Goal: Information Seeking & Learning: Learn about a topic

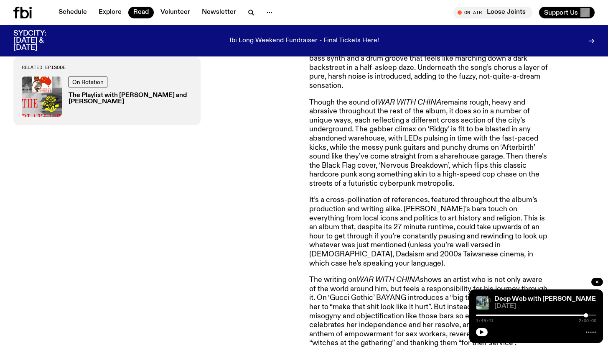
scroll to position [565, 0]
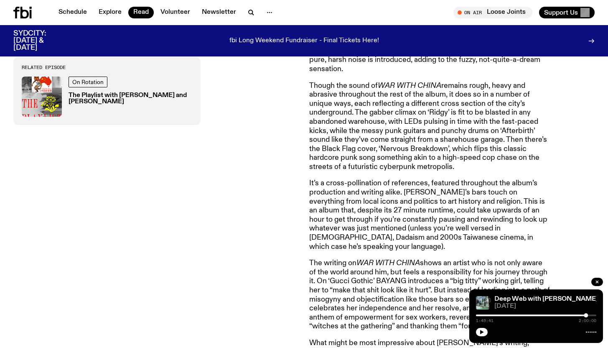
click at [439, 110] on p "Though the sound of WAR WITH CHINA remains rough, heavy and abrasive throughout…" at bounding box center [429, 127] width 241 height 90
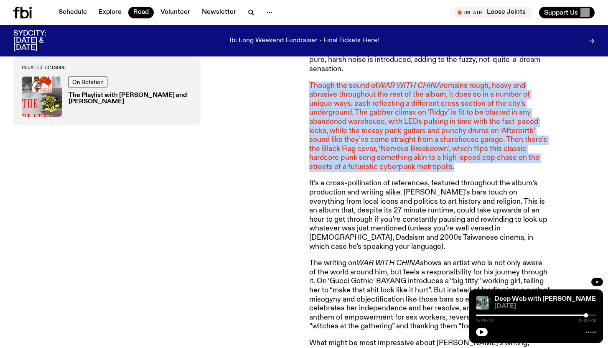
click at [439, 110] on p "Though the sound of WAR WITH CHINA remains rough, heavy and abrasive throughout…" at bounding box center [429, 127] width 241 height 90
click at [431, 110] on p "Though the sound of WAR WITH CHINA remains rough, heavy and abrasive throughout…" at bounding box center [429, 127] width 241 height 90
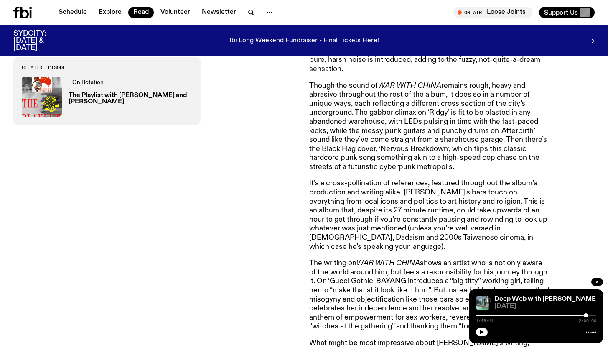
click at [431, 110] on p "Though the sound of WAR WITH CHINA remains rough, heavy and abrasive throughout…" at bounding box center [429, 127] width 241 height 90
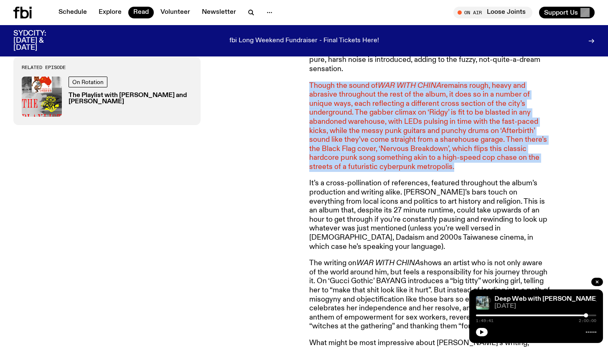
click at [410, 110] on p "Though the sound of WAR WITH CHINA remains rough, heavy and abrasive throughout…" at bounding box center [429, 127] width 241 height 90
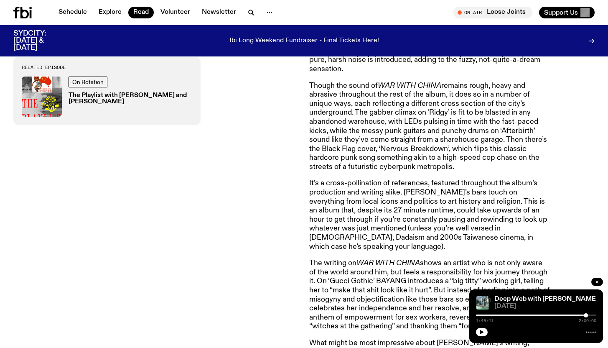
click at [410, 110] on p "Though the sound of WAR WITH CHINA remains rough, heavy and abrasive throughout…" at bounding box center [429, 127] width 241 height 90
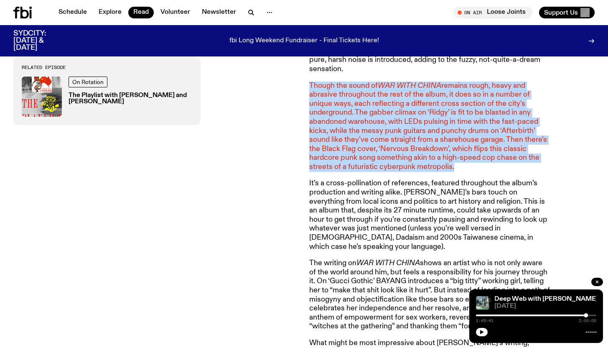
click at [410, 110] on p "Though the sound of WAR WITH CHINA remains rough, heavy and abrasive throughout…" at bounding box center [429, 127] width 241 height 90
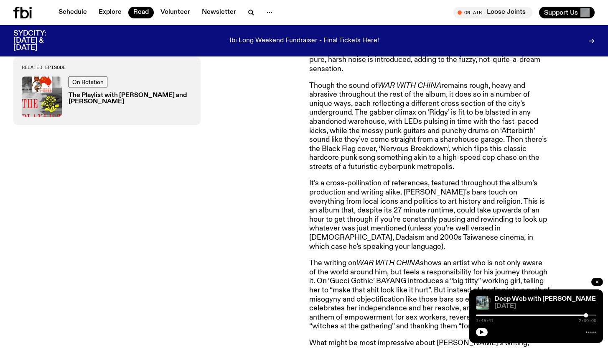
click at [410, 110] on p "Though the sound of WAR WITH CHINA remains rough, heavy and abrasive throughout…" at bounding box center [429, 127] width 241 height 90
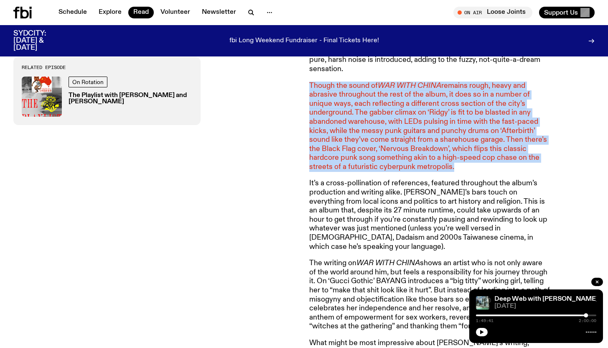
click at [410, 110] on p "Though the sound of WAR WITH CHINA remains rough, heavy and abrasive throughout…" at bounding box center [429, 127] width 241 height 90
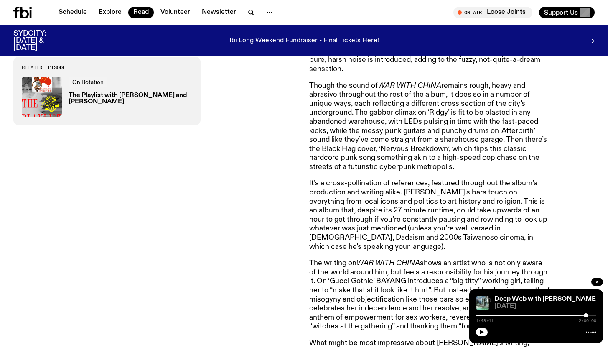
click at [410, 110] on p "Though the sound of WAR WITH CHINA remains rough, heavy and abrasive throughout…" at bounding box center [429, 127] width 241 height 90
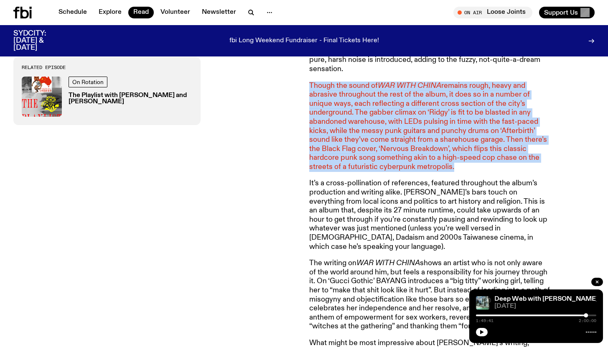
click at [410, 110] on p "Though the sound of WAR WITH CHINA remains rough, heavy and abrasive throughout…" at bounding box center [429, 127] width 241 height 90
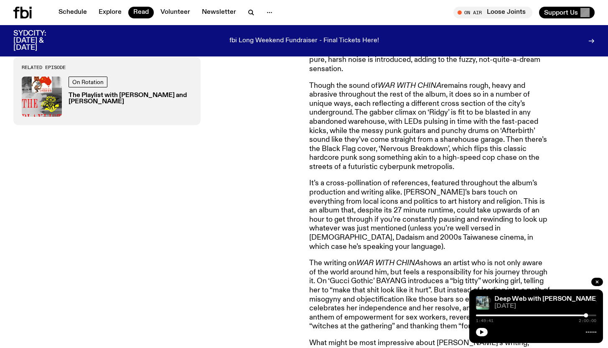
click at [410, 110] on p "Though the sound of WAR WITH CHINA remains rough, heavy and abrasive throughout…" at bounding box center [429, 127] width 241 height 90
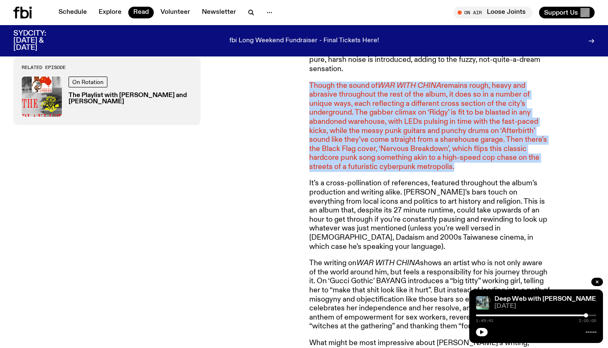
click at [410, 110] on p "Though the sound of WAR WITH CHINA remains rough, heavy and abrasive throughout…" at bounding box center [429, 127] width 241 height 90
click at [387, 116] on p "Though the sound of WAR WITH CHINA remains rough, heavy and abrasive throughout…" at bounding box center [429, 127] width 241 height 90
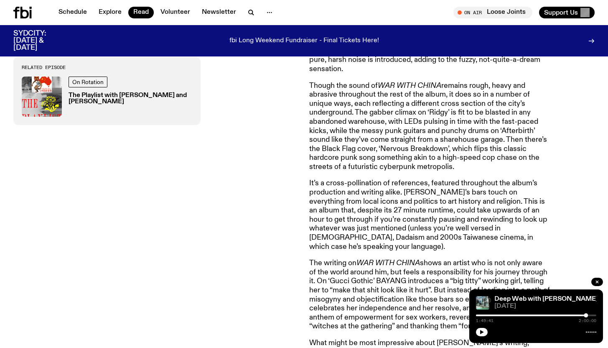
click at [387, 116] on p "Though the sound of WAR WITH CHINA remains rough, heavy and abrasive throughout…" at bounding box center [429, 127] width 241 height 90
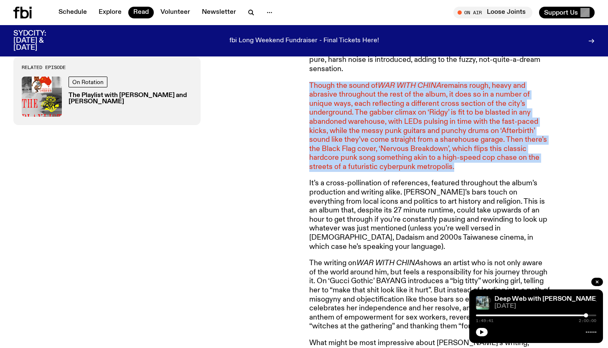
click at [403, 118] on p "Though the sound of WAR WITH CHINA remains rough, heavy and abrasive throughout…" at bounding box center [429, 127] width 241 height 90
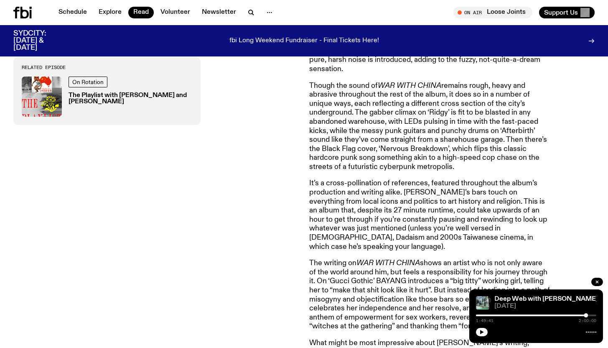
click at [403, 118] on p "Though the sound of WAR WITH CHINA remains rough, heavy and abrasive throughout…" at bounding box center [429, 127] width 241 height 90
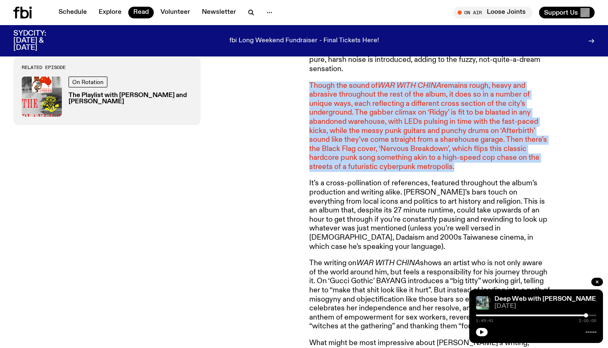
click at [403, 118] on p "Though the sound of WAR WITH CHINA remains rough, heavy and abrasive throughout…" at bounding box center [429, 127] width 241 height 90
click at [401, 122] on p "Though the sound of WAR WITH CHINA remains rough, heavy and abrasive throughout…" at bounding box center [429, 127] width 241 height 90
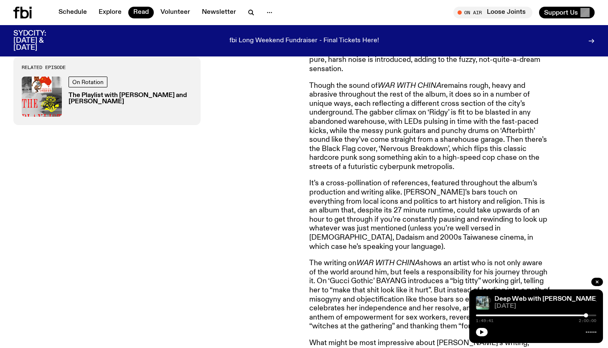
click at [401, 122] on p "Though the sound of WAR WITH CHINA remains rough, heavy and abrasive throughout…" at bounding box center [429, 127] width 241 height 90
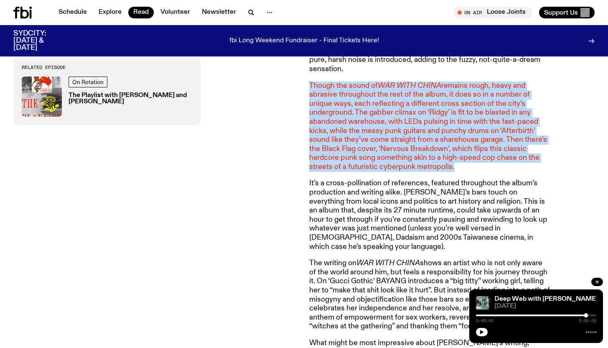
click at [401, 122] on p "Though the sound of WAR WITH CHINA remains rough, heavy and abrasive throughout…" at bounding box center [429, 127] width 241 height 90
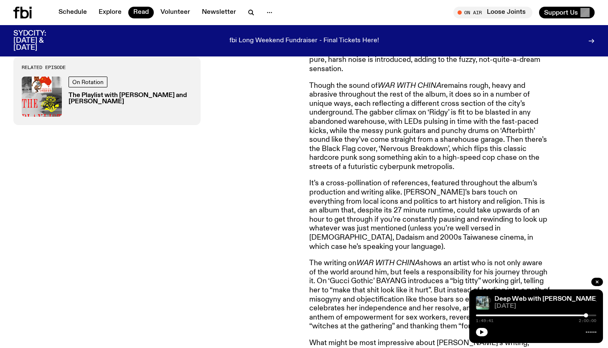
click at [401, 122] on p "Though the sound of WAR WITH CHINA remains rough, heavy and abrasive throughout…" at bounding box center [429, 127] width 241 height 90
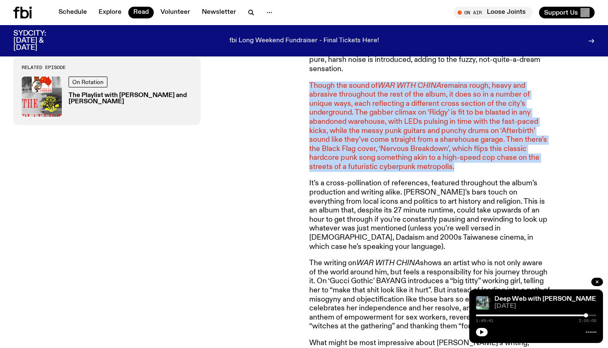
click at [401, 122] on p "Though the sound of WAR WITH CHINA remains rough, heavy and abrasive throughout…" at bounding box center [429, 127] width 241 height 90
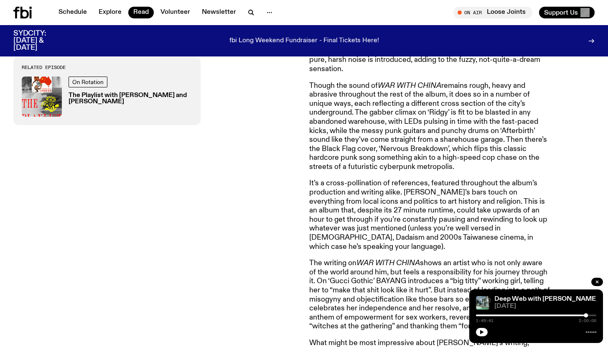
click at [401, 122] on p "Though the sound of WAR WITH CHINA remains rough, heavy and abrasive throughout…" at bounding box center [429, 127] width 241 height 90
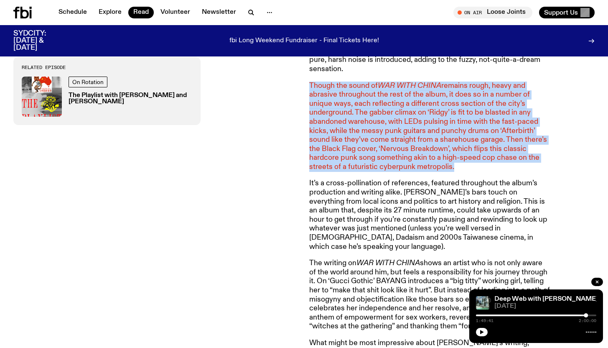
click at [401, 122] on p "Though the sound of WAR WITH CHINA remains rough, heavy and abrasive throughout…" at bounding box center [429, 127] width 241 height 90
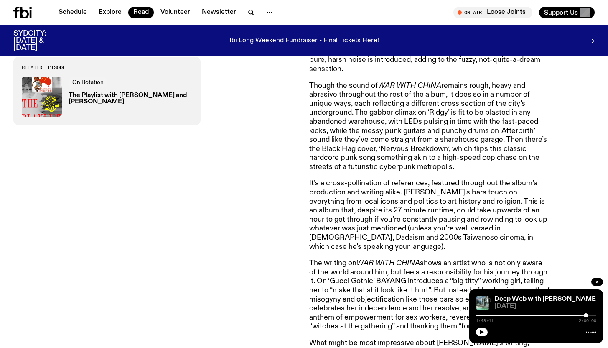
click at [401, 122] on p "Though the sound of WAR WITH CHINA remains rough, heavy and abrasive throughout…" at bounding box center [429, 127] width 241 height 90
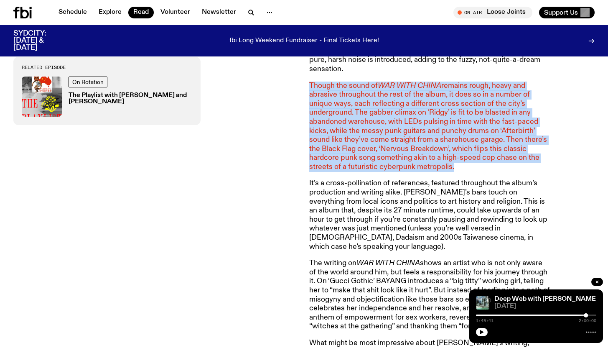
click at [400, 133] on p "Though the sound of WAR WITH CHINA remains rough, heavy and abrasive throughout…" at bounding box center [429, 127] width 241 height 90
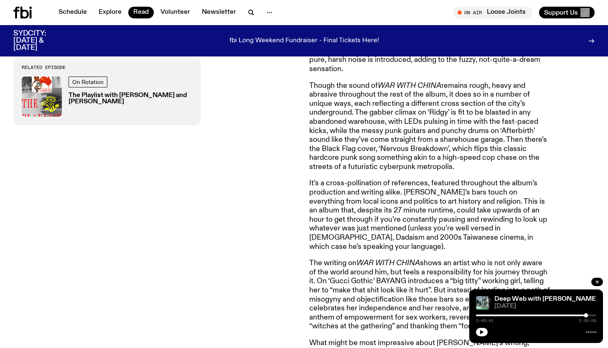
click at [400, 133] on p "Though the sound of WAR WITH CHINA remains rough, heavy and abrasive throughout…" at bounding box center [429, 127] width 241 height 90
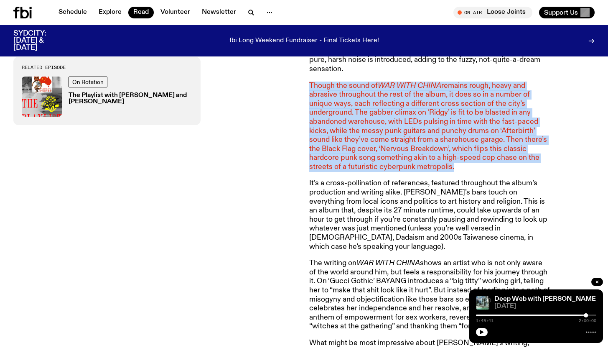
click at [399, 140] on p "Though the sound of WAR WITH CHINA remains rough, heavy and abrasive throughout…" at bounding box center [429, 127] width 241 height 90
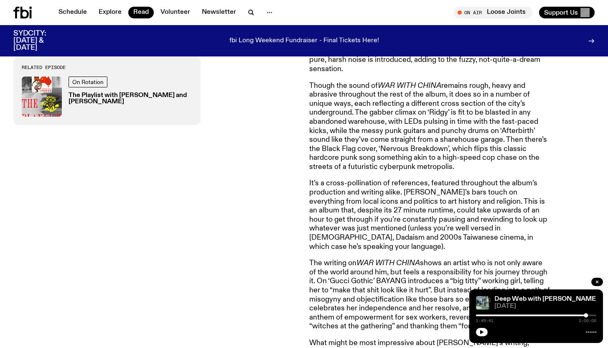
click at [399, 140] on p "Though the sound of WAR WITH CHINA remains rough, heavy and abrasive throughout…" at bounding box center [429, 127] width 241 height 90
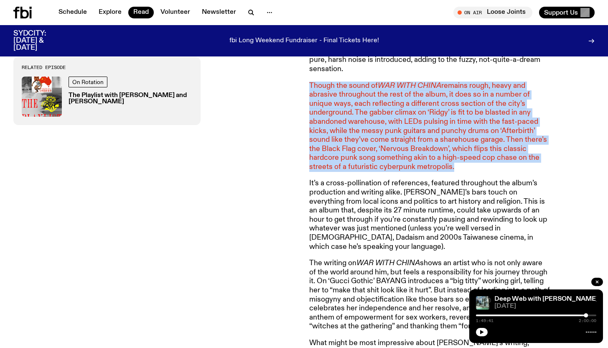
click at [396, 148] on p "Though the sound of WAR WITH CHINA remains rough, heavy and abrasive throughout…" at bounding box center [429, 127] width 241 height 90
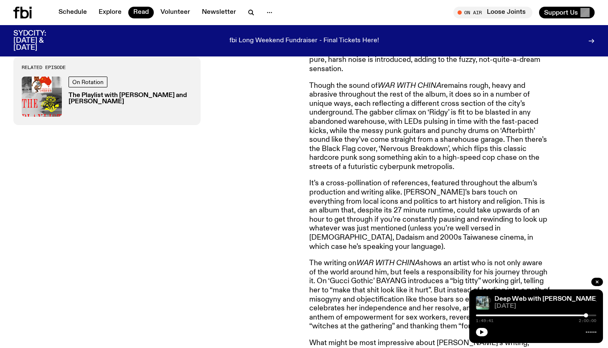
click at [396, 148] on p "Though the sound of WAR WITH CHINA remains rough, heavy and abrasive throughout…" at bounding box center [429, 127] width 241 height 90
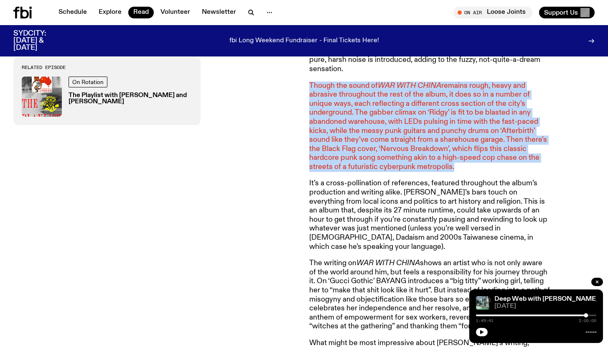
click at [396, 148] on p "Though the sound of WAR WITH CHINA remains rough, heavy and abrasive throughout…" at bounding box center [429, 127] width 241 height 90
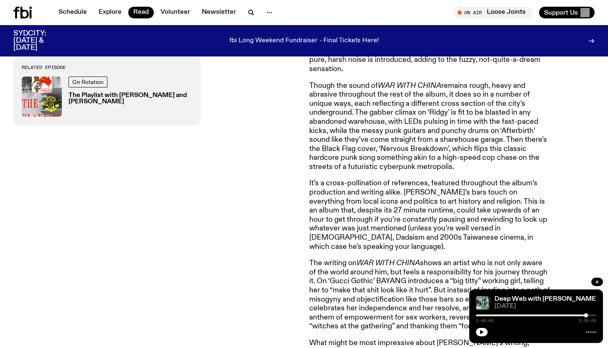
click at [396, 148] on p "Though the sound of WAR WITH CHINA remains rough, heavy and abrasive throughout…" at bounding box center [429, 127] width 241 height 90
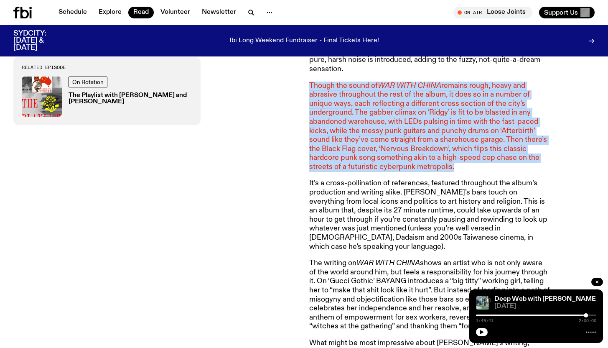
click at [396, 82] on em "WAR WITH CHINA" at bounding box center [410, 86] width 64 height 8
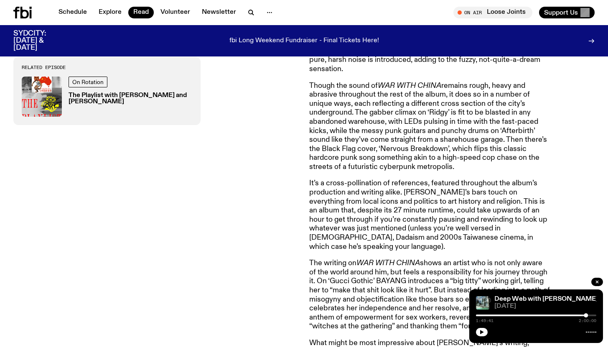
click at [396, 82] on em "WAR WITH CHINA" at bounding box center [410, 86] width 64 height 8
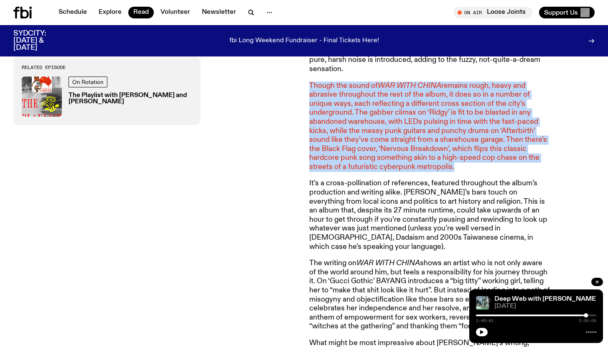
click at [396, 82] on em "WAR WITH CHINA" at bounding box center [410, 86] width 64 height 8
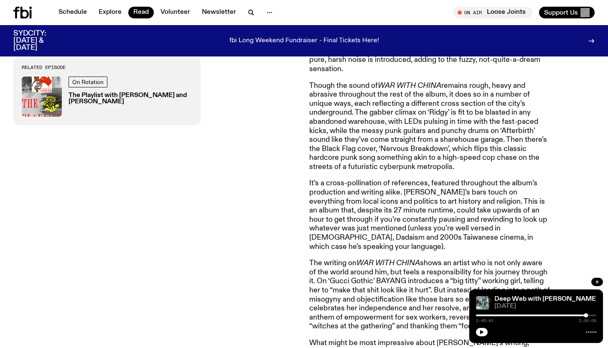
click at [396, 82] on em "WAR WITH CHINA" at bounding box center [410, 86] width 64 height 8
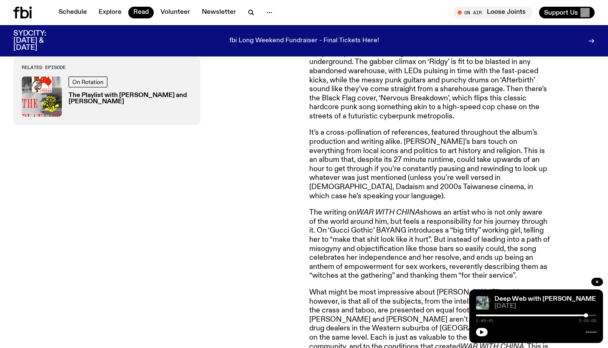
scroll to position [616, 0]
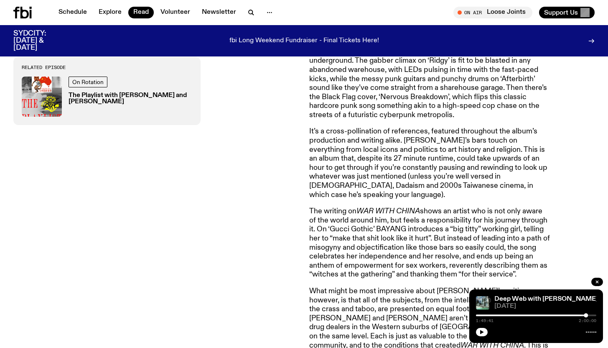
click at [396, 66] on p "Though the sound of WAR WITH CHINA remains rough, heavy and abrasive throughout…" at bounding box center [429, 75] width 241 height 90
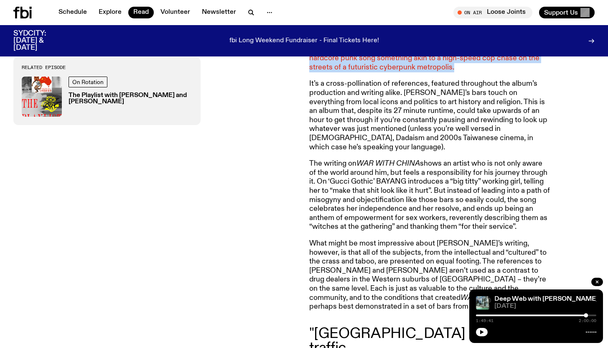
scroll to position [666, 0]
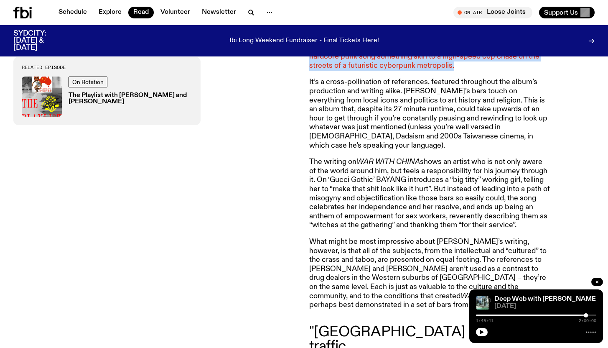
click at [396, 78] on p "It’s a cross-pollination of references, featured throughout the album’s product…" at bounding box center [429, 114] width 241 height 72
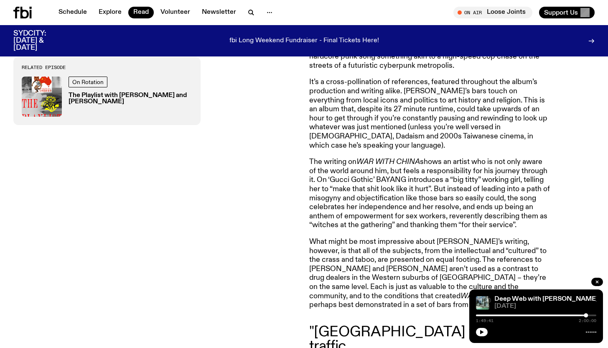
click at [396, 78] on p "It’s a cross-pollination of references, featured throughout the album’s product…" at bounding box center [429, 114] width 241 height 72
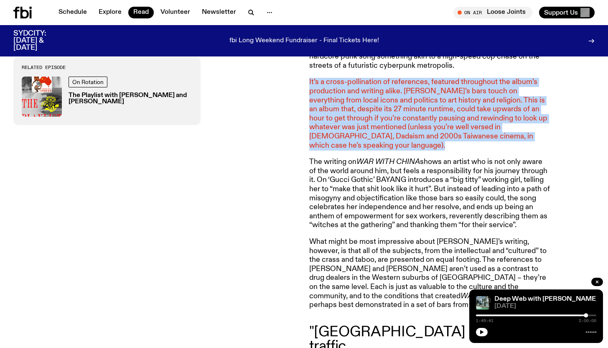
click at [401, 78] on p "It’s a cross-pollination of references, featured throughout the album’s product…" at bounding box center [429, 114] width 241 height 72
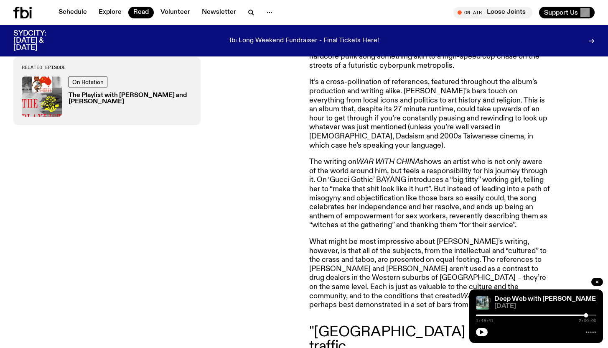
click at [401, 78] on p "It’s a cross-pollination of references, featured throughout the album’s product…" at bounding box center [429, 114] width 241 height 72
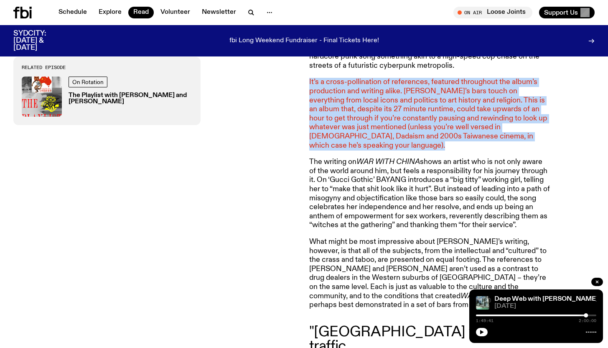
click at [401, 78] on p "It’s a cross-pollination of references, featured throughout the album’s product…" at bounding box center [429, 114] width 241 height 72
click at [402, 78] on p "It’s a cross-pollination of references, featured throughout the album’s product…" at bounding box center [429, 114] width 241 height 72
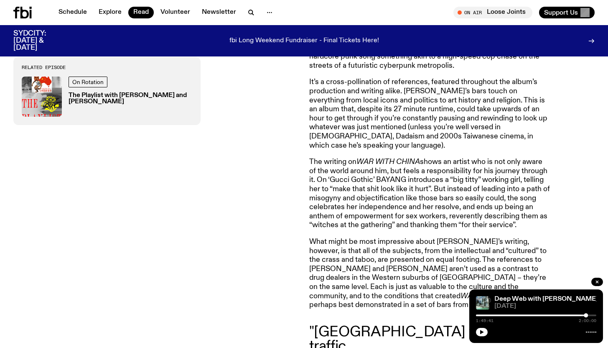
click at [402, 78] on p "It’s a cross-pollination of references, featured throughout the album’s product…" at bounding box center [429, 114] width 241 height 72
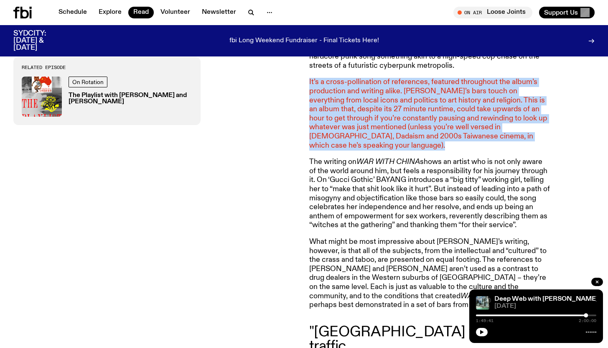
click at [367, 78] on p "It’s a cross-pollination of references, featured throughout the album’s product…" at bounding box center [429, 114] width 241 height 72
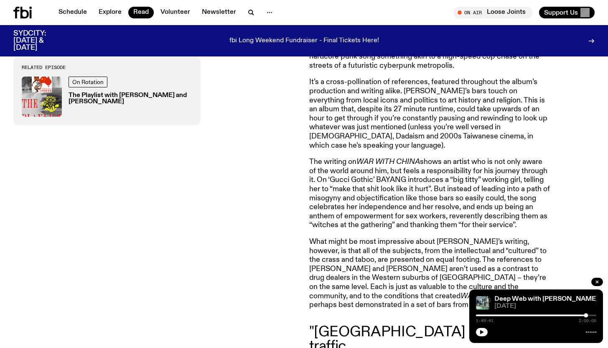
click at [367, 78] on p "It’s a cross-pollination of references, featured throughout the album’s product…" at bounding box center [429, 114] width 241 height 72
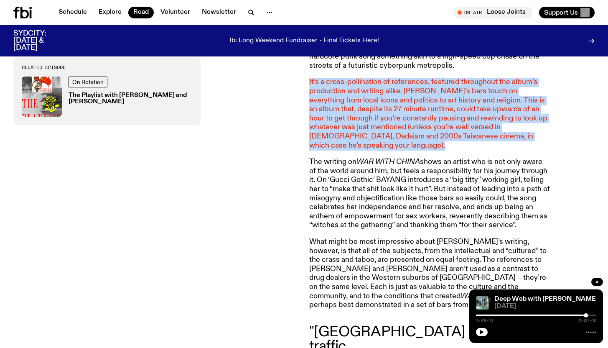
click at [365, 78] on p "It’s a cross-pollination of references, featured throughout the album’s product…" at bounding box center [429, 114] width 241 height 72
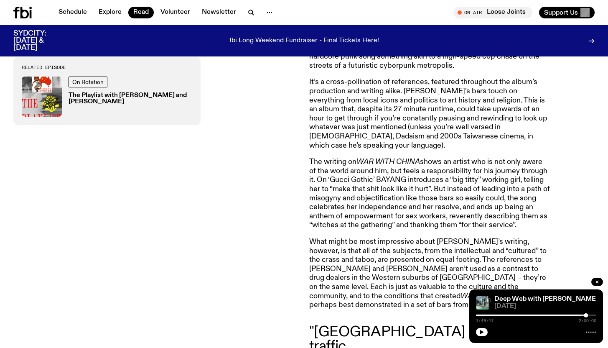
click at [365, 78] on p "It’s a cross-pollination of references, featured throughout the album’s product…" at bounding box center [429, 114] width 241 height 72
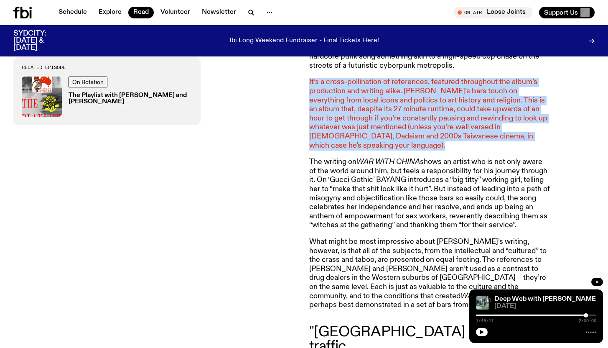
click at [365, 83] on p "It’s a cross-pollination of references, featured throughout the album’s product…" at bounding box center [429, 114] width 241 height 72
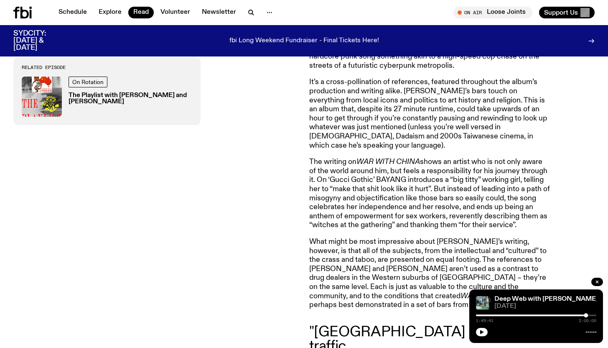
click at [365, 83] on p "It’s a cross-pollination of references, featured throughout the album’s product…" at bounding box center [429, 114] width 241 height 72
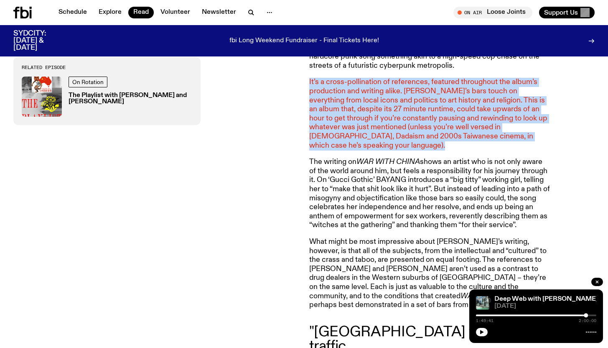
click at [367, 93] on p "It’s a cross-pollination of references, featured throughout the album’s product…" at bounding box center [429, 114] width 241 height 72
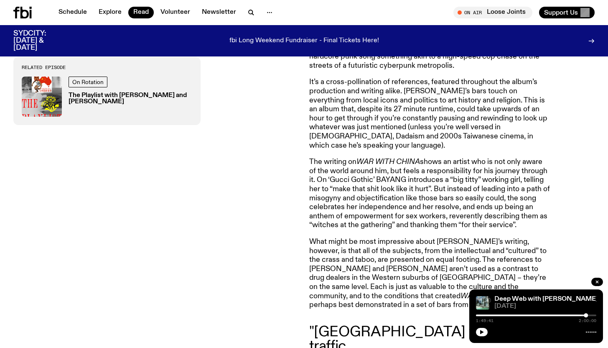
click at [367, 93] on p "It’s a cross-pollination of references, featured throughout the album’s product…" at bounding box center [429, 114] width 241 height 72
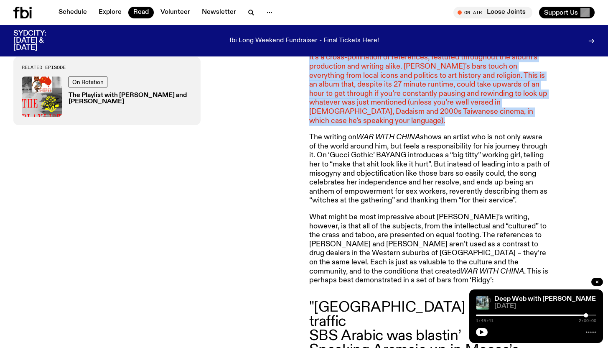
scroll to position [691, 0]
click at [367, 93] on p "It’s a cross-pollination of references, featured throughout the album’s product…" at bounding box center [429, 89] width 241 height 72
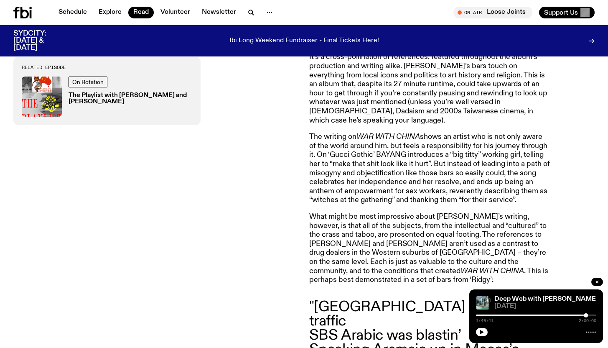
click at [367, 93] on p "It’s a cross-pollination of references, featured throughout the album’s product…" at bounding box center [429, 89] width 241 height 72
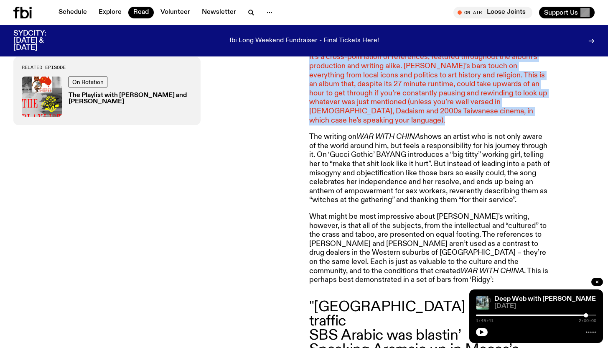
click at [366, 75] on p "It’s a cross-pollination of references, featured throughout the album’s product…" at bounding box center [429, 89] width 241 height 72
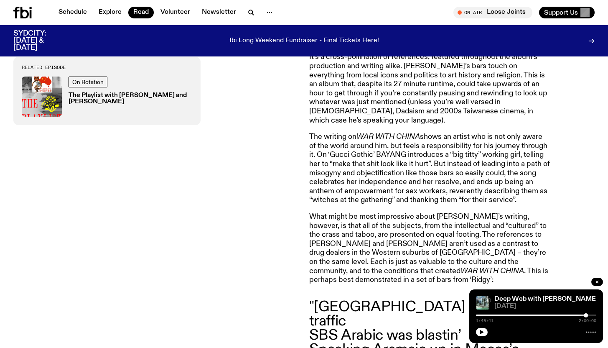
click at [366, 75] on p "It’s a cross-pollination of references, featured throughout the album’s product…" at bounding box center [429, 89] width 241 height 72
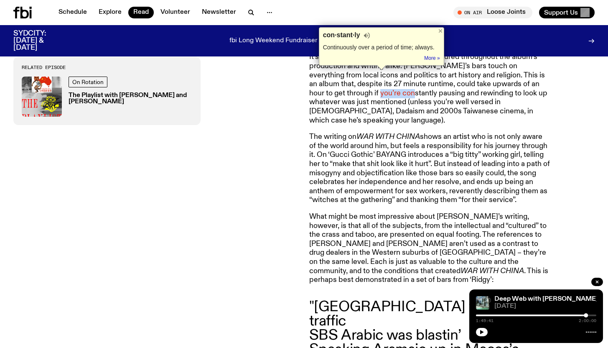
scroll to position [694, 0]
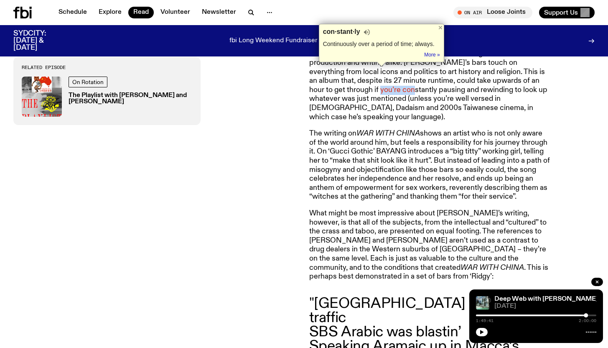
click at [368, 71] on p "It’s a cross-pollination of references, featured throughout the album’s product…" at bounding box center [429, 85] width 241 height 72
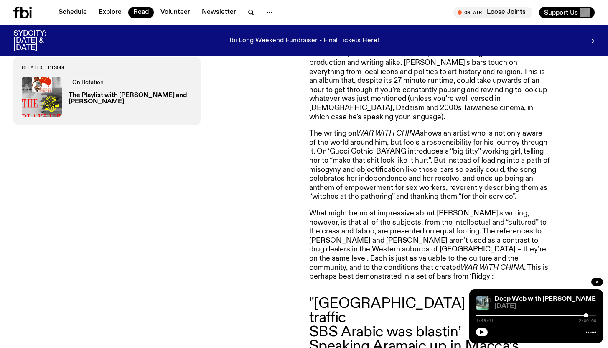
click at [368, 71] on p "It’s a cross-pollination of references, featured throughout the album’s product…" at bounding box center [429, 85] width 241 height 72
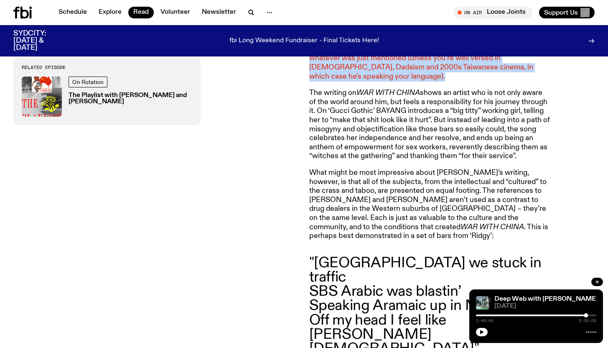
scroll to position [736, 0]
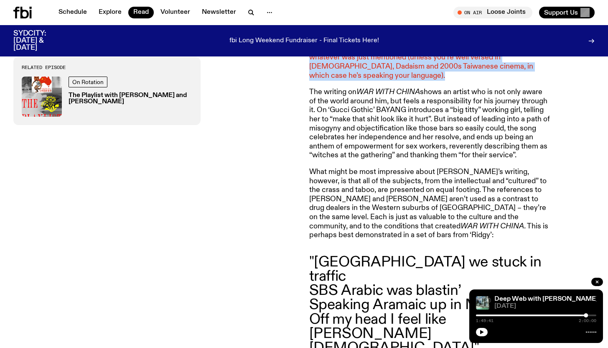
click at [367, 88] on p "The writing on WAR WITH CHINA shows an artist who is not only aware of the worl…" at bounding box center [429, 124] width 241 height 72
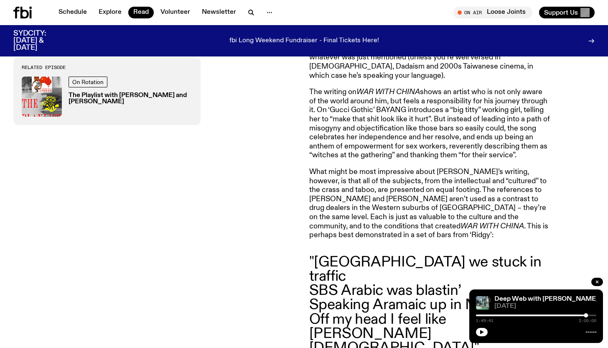
click at [367, 88] on p "The writing on WAR WITH CHINA shows an artist who is not only aware of the worl…" at bounding box center [429, 124] width 241 height 72
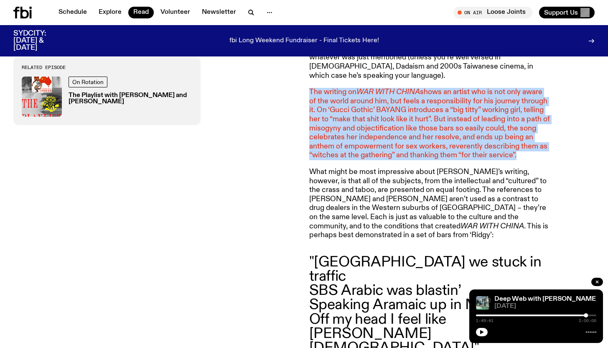
click at [368, 88] on em "WAR WITH CHINA" at bounding box center [389, 92] width 64 height 8
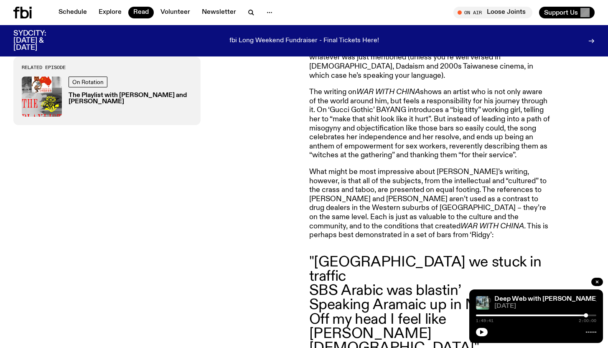
click at [368, 88] on em "WAR WITH CHINA" at bounding box center [389, 92] width 64 height 8
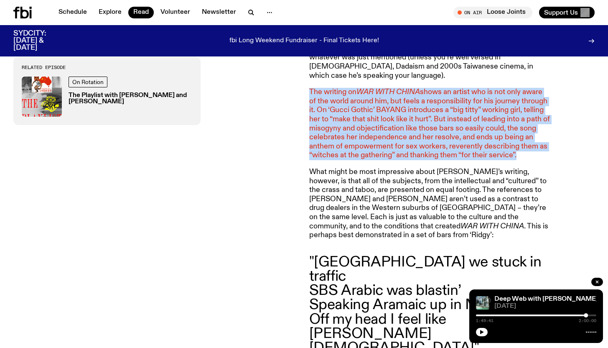
click at [367, 88] on p "The writing on WAR WITH CHINA shows an artist who is not only aware of the worl…" at bounding box center [429, 124] width 241 height 72
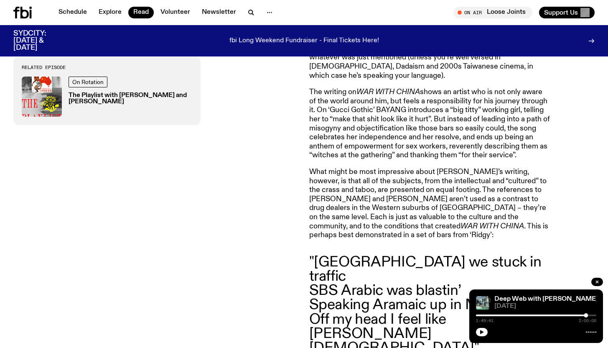
click at [368, 88] on em "WAR WITH CHINA" at bounding box center [389, 92] width 64 height 8
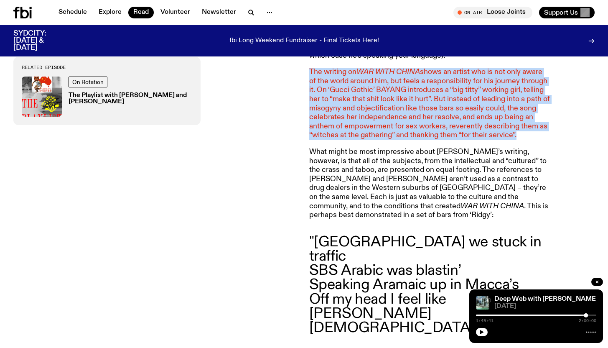
scroll to position [755, 0]
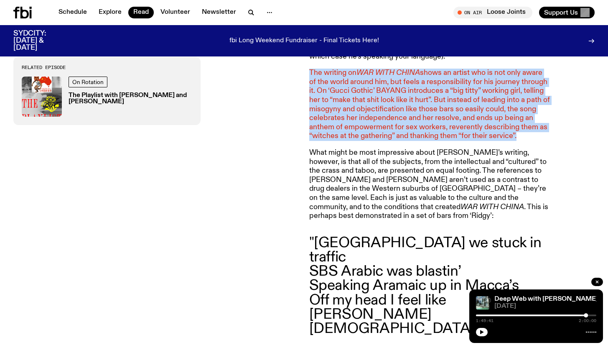
click at [368, 69] on p "The writing on WAR WITH CHINA shows an artist who is not only aware of the worl…" at bounding box center [429, 105] width 241 height 72
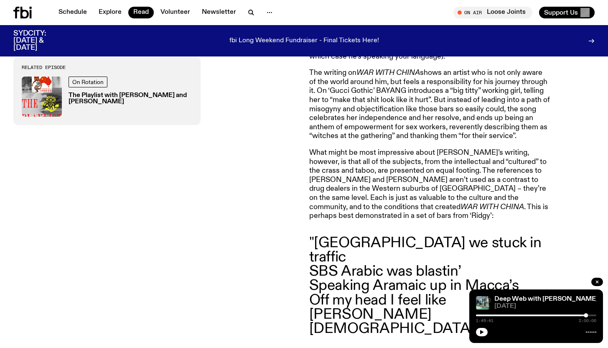
click at [368, 69] on p "The writing on WAR WITH CHINA shows an artist who is not only aware of the worl…" at bounding box center [429, 105] width 241 height 72
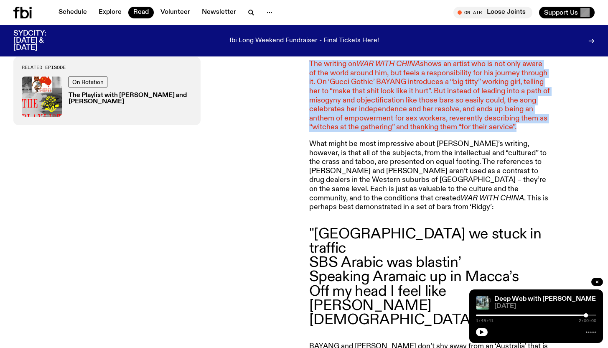
scroll to position [764, 0]
click at [368, 65] on p "The writing on WAR WITH CHINA shows an artist who is not only aware of the worl…" at bounding box center [429, 95] width 241 height 72
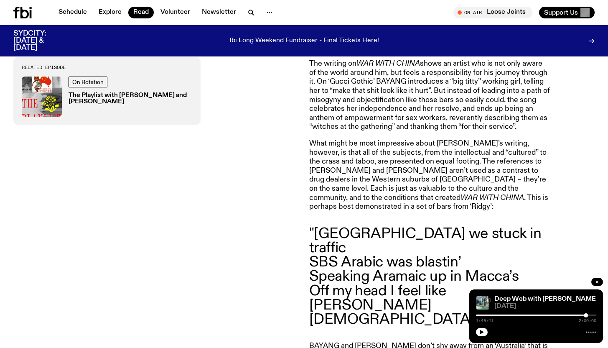
click at [368, 65] on p "The writing on WAR WITH CHINA shows an artist who is not only aware of the worl…" at bounding box center [429, 95] width 241 height 72
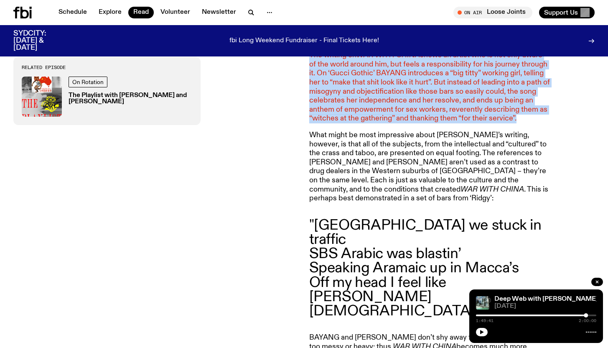
scroll to position [773, 0]
click at [368, 65] on p "The writing on WAR WITH CHINA shows an artist who is not only aware of the worl…" at bounding box center [429, 87] width 241 height 72
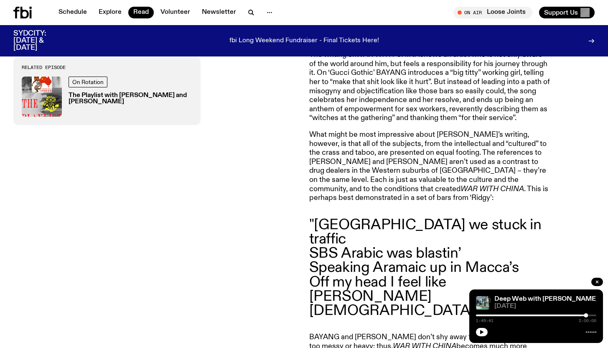
click at [368, 65] on p "The writing on WAR WITH CHINA shows an artist who is not only aware of the worl…" at bounding box center [429, 87] width 241 height 72
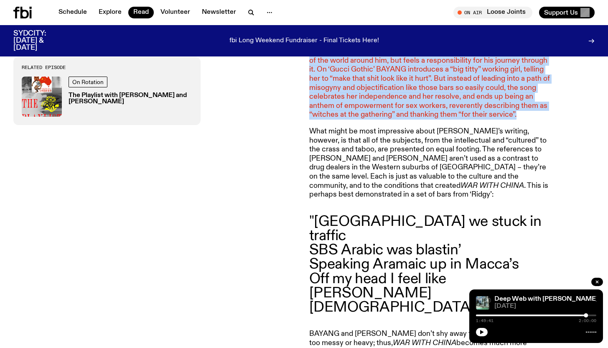
scroll to position [780, 0]
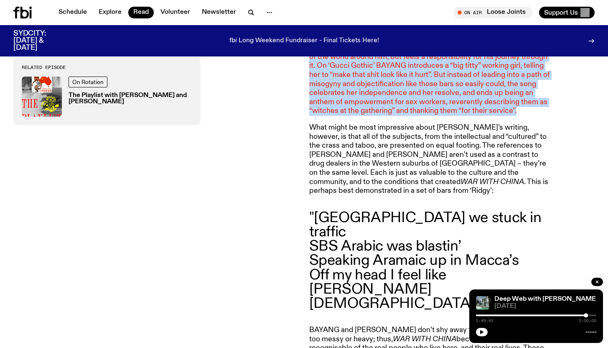
click at [368, 65] on p "The writing on WAR WITH CHINA shows an artist who is not only aware of the worl…" at bounding box center [429, 79] width 241 height 72
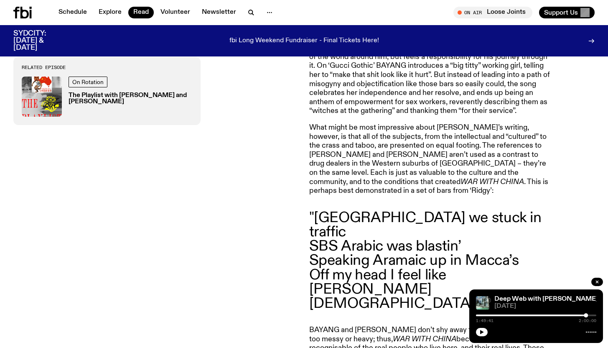
click at [368, 65] on p "The writing on WAR WITH CHINA shows an artist who is not only aware of the worl…" at bounding box center [429, 79] width 241 height 72
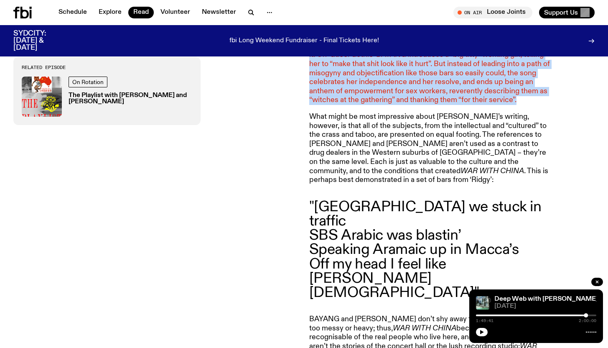
scroll to position [791, 0]
click at [368, 65] on p "The writing on WAR WITH CHINA shows an artist who is not only aware of the worl…" at bounding box center [429, 68] width 241 height 72
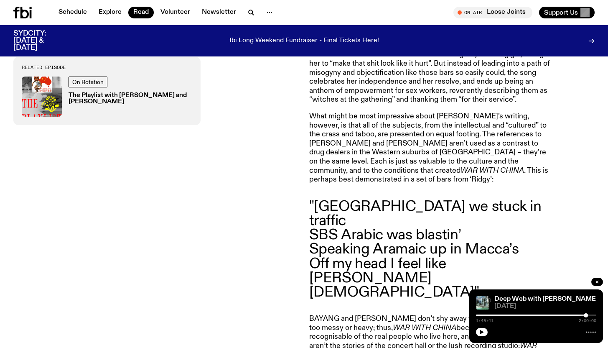
click at [368, 65] on p "The writing on WAR WITH CHINA shows an artist who is not only aware of the worl…" at bounding box center [429, 68] width 241 height 72
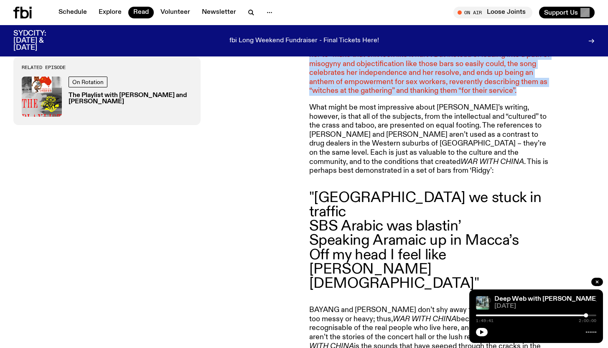
scroll to position [801, 0]
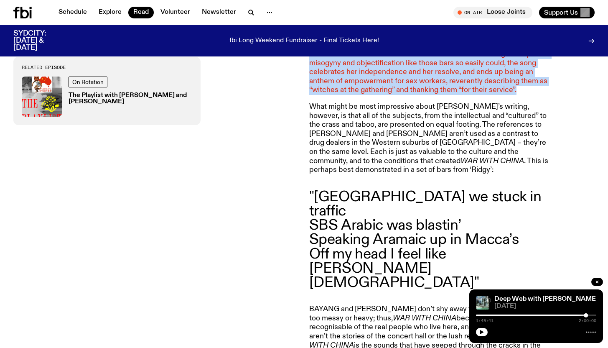
click at [368, 65] on p "The writing on WAR WITH CHINA shows an artist who is not only aware of the worl…" at bounding box center [429, 59] width 241 height 72
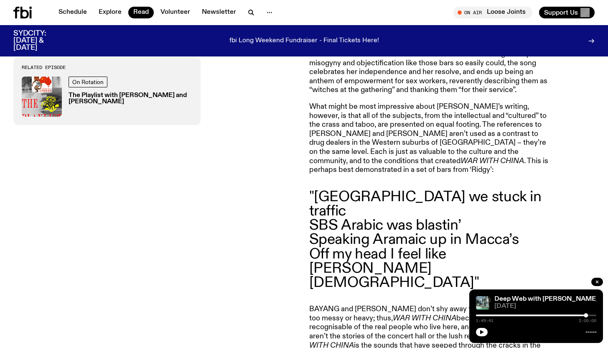
click at [368, 65] on p "The writing on WAR WITH CHINA shows an artist who is not only aware of the worl…" at bounding box center [429, 59] width 241 height 72
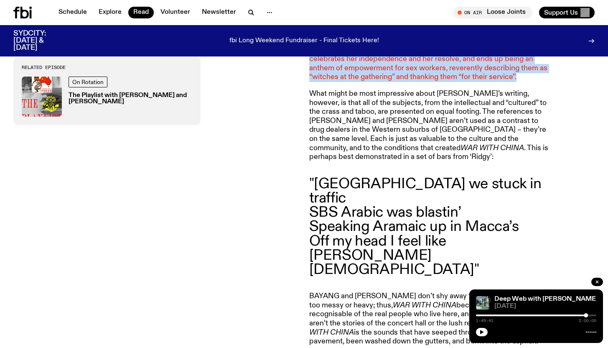
scroll to position [814, 0]
click at [368, 89] on p "What might be most impressive about [PERSON_NAME]’s writing, however, is that a…" at bounding box center [429, 125] width 241 height 72
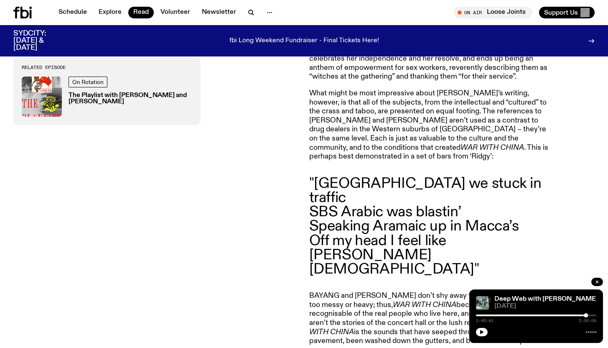
click at [368, 89] on p "What might be most impressive about [PERSON_NAME]’s writing, however, is that a…" at bounding box center [429, 125] width 241 height 72
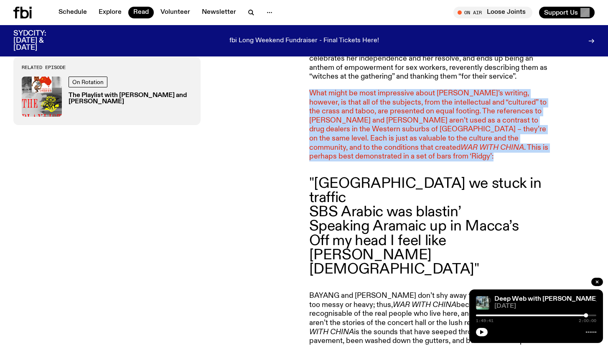
click at [368, 89] on p "What might be most impressive about [PERSON_NAME]’s writing, however, is that a…" at bounding box center [429, 125] width 241 height 72
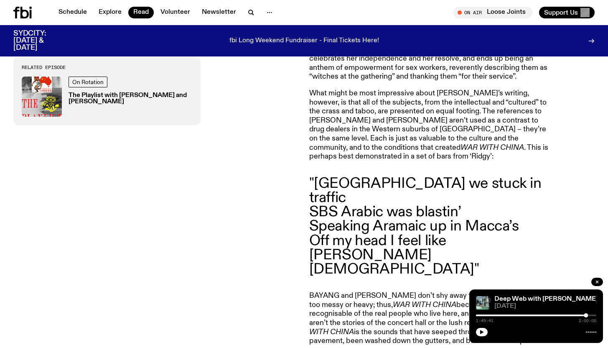
click at [368, 89] on p "What might be most impressive about [PERSON_NAME]’s writing, however, is that a…" at bounding box center [429, 125] width 241 height 72
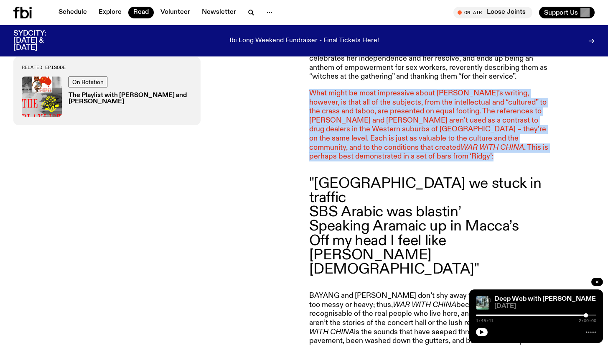
click at [368, 89] on p "What might be most impressive about [PERSON_NAME]’s writing, however, is that a…" at bounding box center [429, 125] width 241 height 72
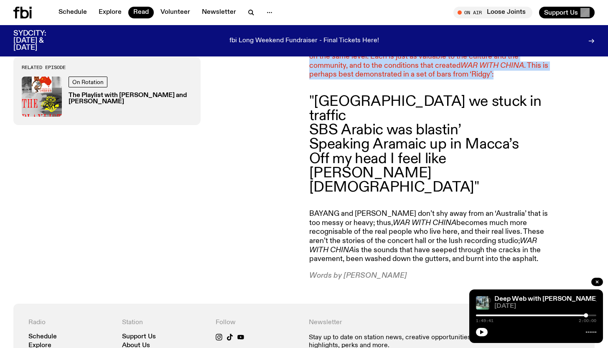
scroll to position [898, 0]
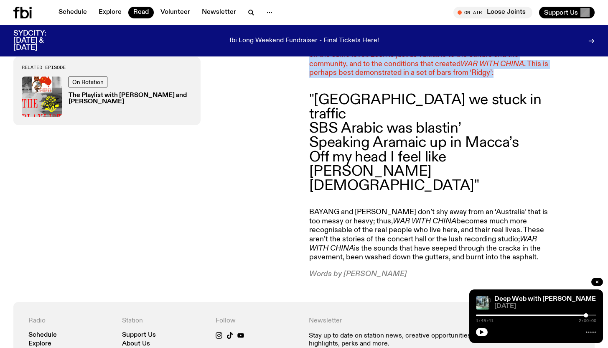
click at [368, 93] on blockquote ""[GEOGRAPHIC_DATA] we stuck in traffic SBS Arabic was blastin’ Speaking Aramaic…" at bounding box center [429, 143] width 241 height 100
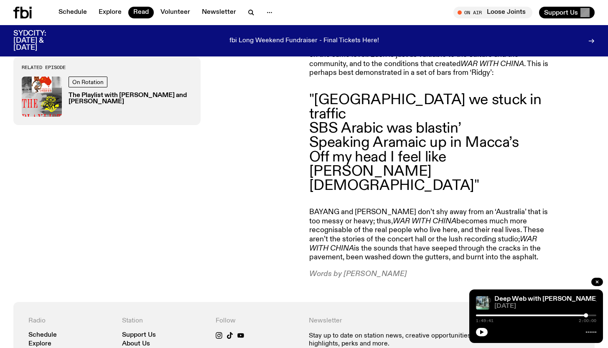
click at [368, 93] on blockquote ""[GEOGRAPHIC_DATA] we stuck in traffic SBS Arabic was blastin’ Speaking Aramaic…" at bounding box center [429, 143] width 241 height 100
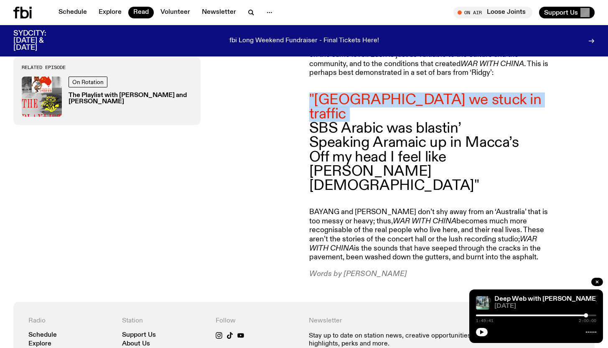
click at [368, 93] on blockquote ""[GEOGRAPHIC_DATA] we stuck in traffic SBS Arabic was blastin’ Speaking Aramaic…" at bounding box center [429, 143] width 241 height 100
click at [337, 93] on blockquote ""[GEOGRAPHIC_DATA] we stuck in traffic SBS Arabic was blastin’ Speaking Aramaic…" at bounding box center [429, 143] width 241 height 100
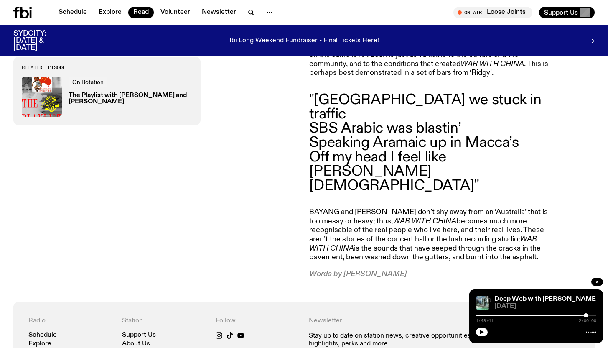
click at [337, 93] on blockquote ""[GEOGRAPHIC_DATA] we stuck in traffic SBS Arabic was blastin’ Speaking Aramaic…" at bounding box center [429, 143] width 241 height 100
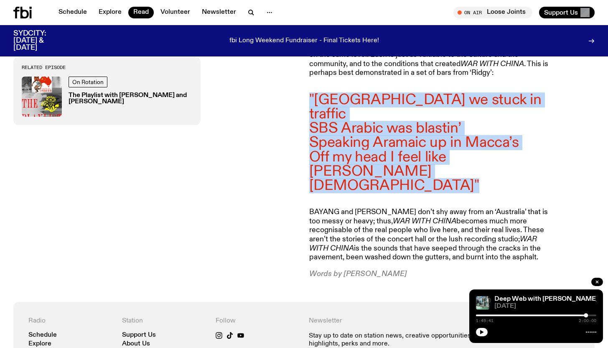
drag, startPoint x: 337, startPoint y: 71, endPoint x: 337, endPoint y: 127, distance: 55.6
click at [337, 127] on blockquote ""[GEOGRAPHIC_DATA] we stuck in traffic SBS Arabic was blastin’ Speaking Aramaic…" at bounding box center [429, 143] width 241 height 100
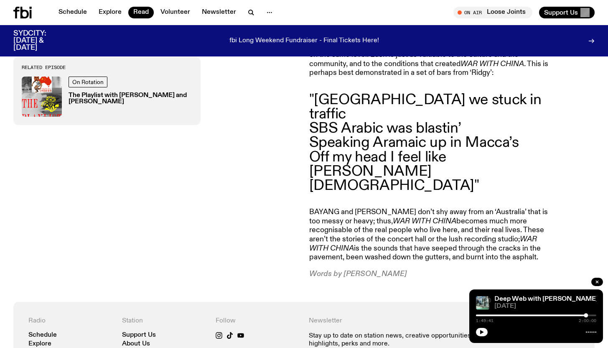
click at [322, 93] on blockquote ""[GEOGRAPHIC_DATA] we stuck in traffic SBS Arabic was blastin’ Speaking Aramaic…" at bounding box center [429, 143] width 241 height 100
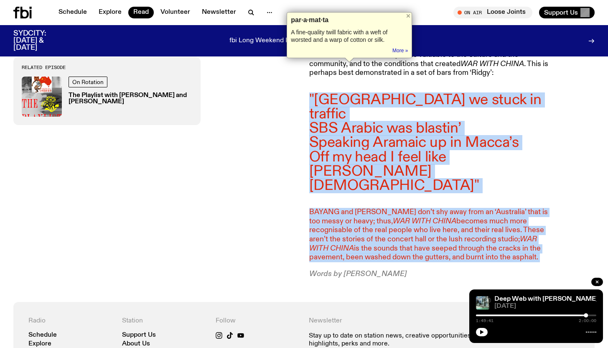
drag, startPoint x: 322, startPoint y: 67, endPoint x: 349, endPoint y: 141, distance: 77.9
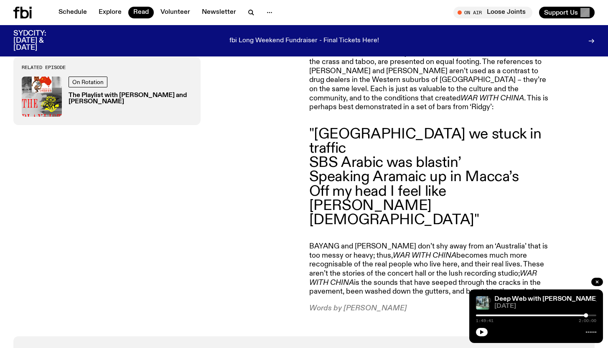
scroll to position [864, 0]
click at [312, 127] on blockquote ""[GEOGRAPHIC_DATA] we stuck in traffic SBS Arabic was blastin’ Speaking Aramaic…" at bounding box center [429, 177] width 241 height 100
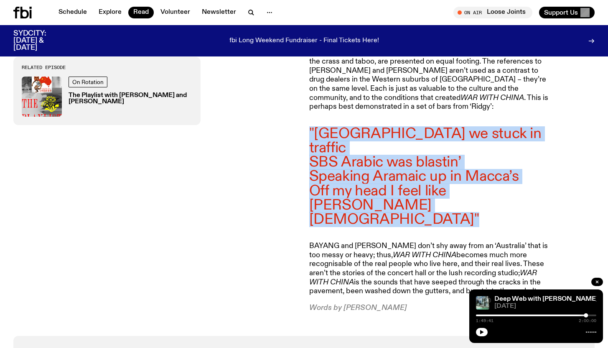
drag, startPoint x: 312, startPoint y: 109, endPoint x: 360, endPoint y: 161, distance: 71.0
click at [361, 161] on blockquote ""[GEOGRAPHIC_DATA] we stuck in traffic SBS Arabic was blastin’ Speaking Aramaic…" at bounding box center [429, 177] width 241 height 100
click at [360, 161] on blockquote ""[GEOGRAPHIC_DATA] we stuck in traffic SBS Arabic was blastin’ Speaking Aramaic…" at bounding box center [429, 177] width 241 height 100
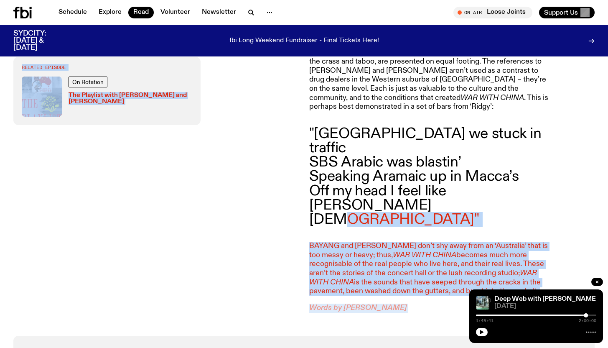
drag, startPoint x: 360, startPoint y: 161, endPoint x: 302, endPoint y: 108, distance: 78.4
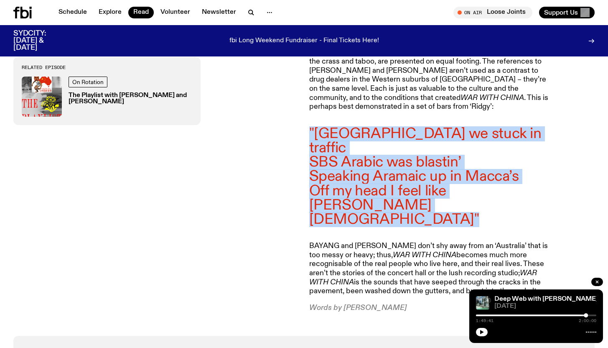
drag, startPoint x: 310, startPoint y: 96, endPoint x: 370, endPoint y: 163, distance: 89.1
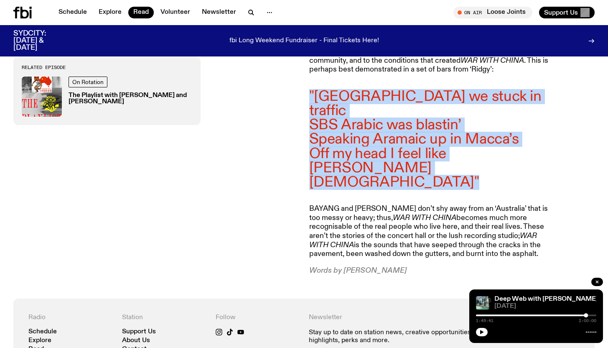
scroll to position [901, 0]
click at [359, 205] on p "BAYANG and [PERSON_NAME] don’t shy away from an ‘Australia’ that is too messy o…" at bounding box center [429, 232] width 241 height 54
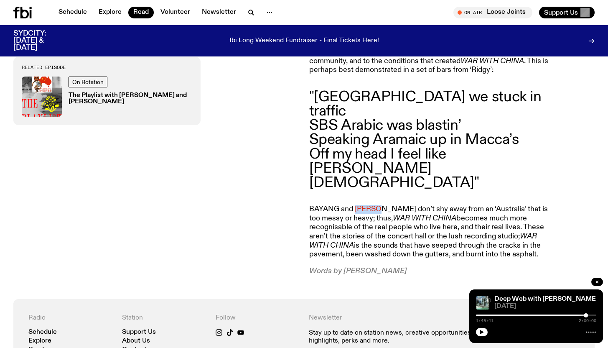
click at [359, 205] on p "BAYANG and [PERSON_NAME] don’t shy away from an ‘Australia’ that is too messy o…" at bounding box center [429, 232] width 241 height 54
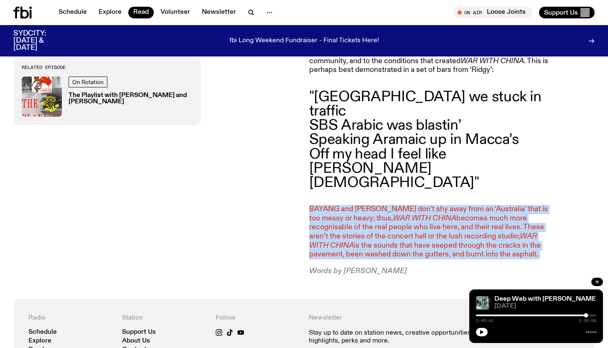
click at [359, 205] on p "BAYANG and [PERSON_NAME] don’t shy away from an ‘Australia’ that is too messy o…" at bounding box center [429, 232] width 241 height 54
click at [321, 205] on p "BAYANG and [PERSON_NAME] don’t shy away from an ‘Australia’ that is too messy o…" at bounding box center [429, 232] width 241 height 54
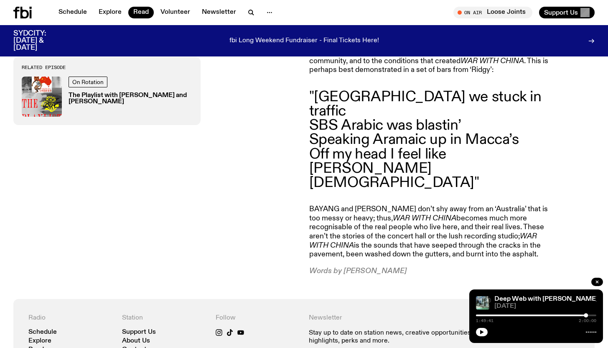
click at [321, 205] on p "BAYANG and [PERSON_NAME] don’t shy away from an ‘Australia’ that is too messy o…" at bounding box center [429, 232] width 241 height 54
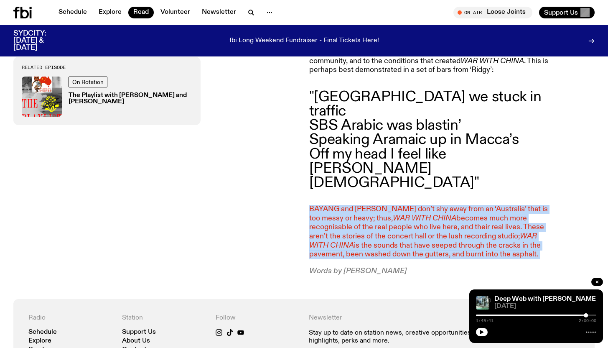
click at [321, 205] on p "BAYANG and [PERSON_NAME] don’t shy away from an ‘Australia’ that is too messy o…" at bounding box center [429, 232] width 241 height 54
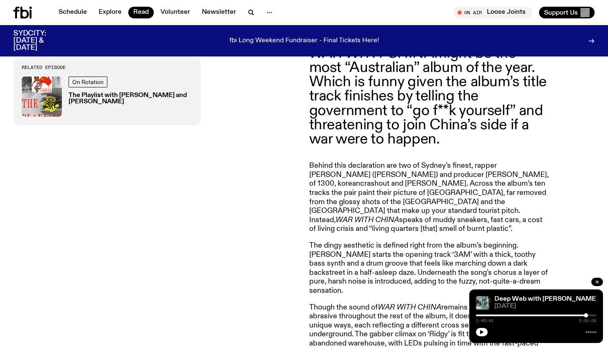
scroll to position [0, 0]
